Goal: Transaction & Acquisition: Subscribe to service/newsletter

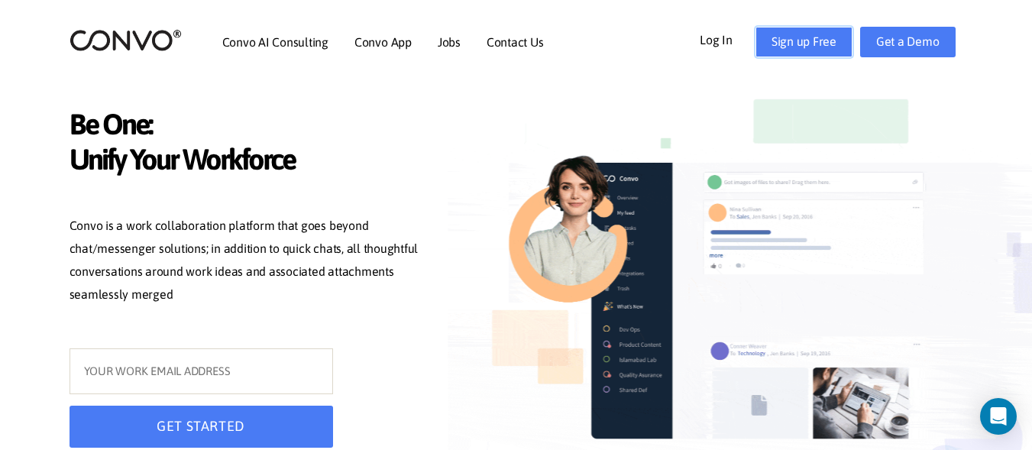
click at [824, 46] on link "Sign up Free" at bounding box center [804, 42] width 97 height 31
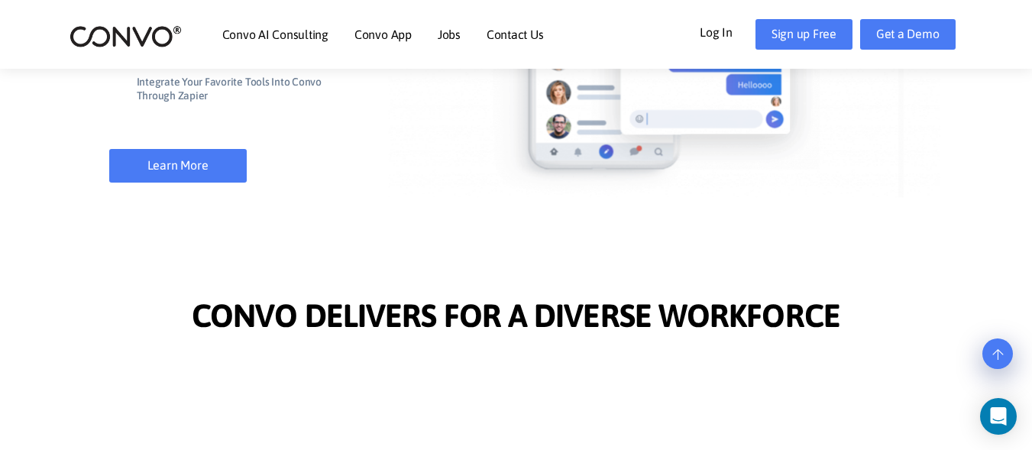
scroll to position [1451, 0]
